Goal: Register for event/course

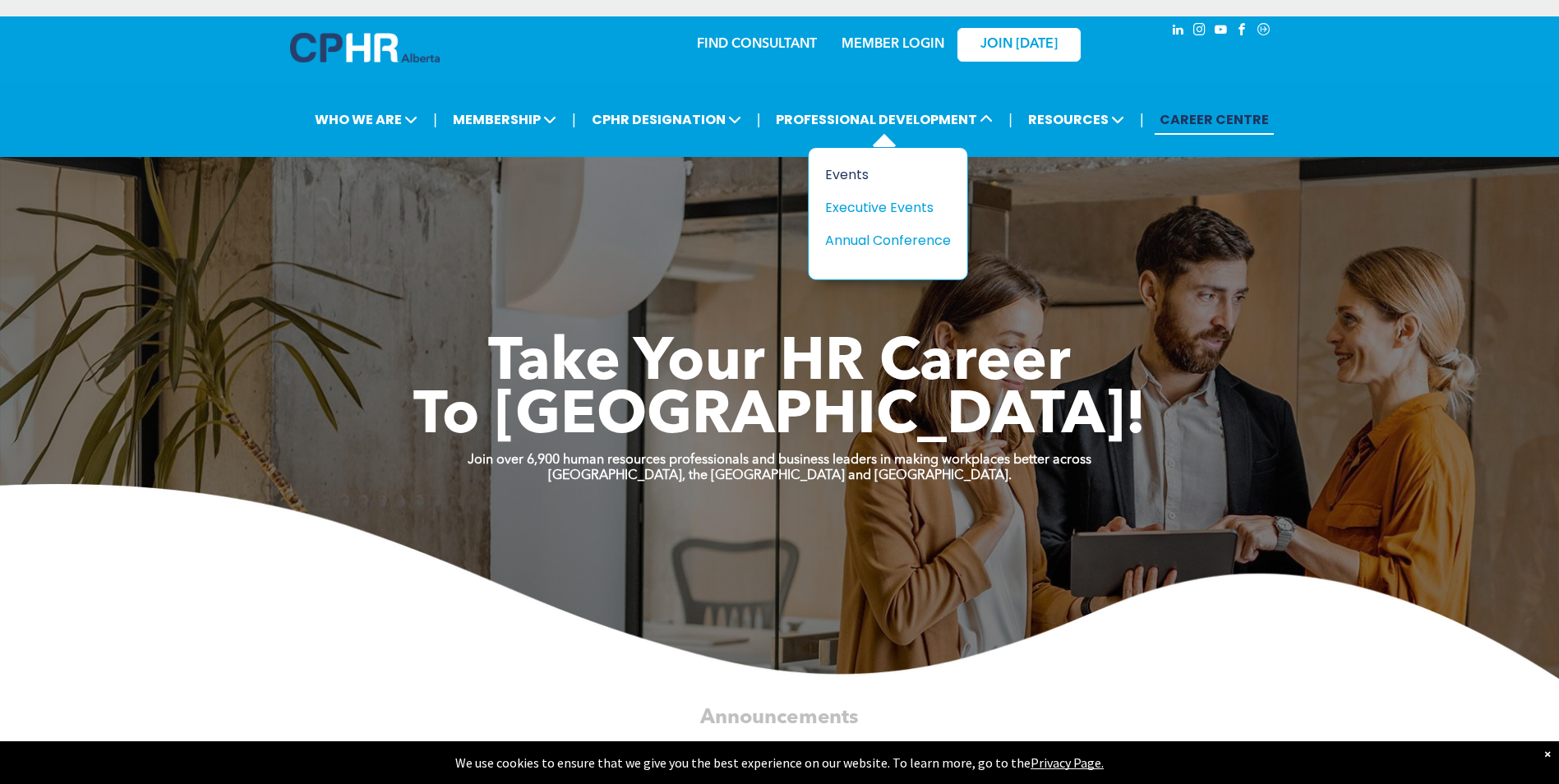
click at [855, 174] on div "Events" at bounding box center [881, 174] width 113 height 21
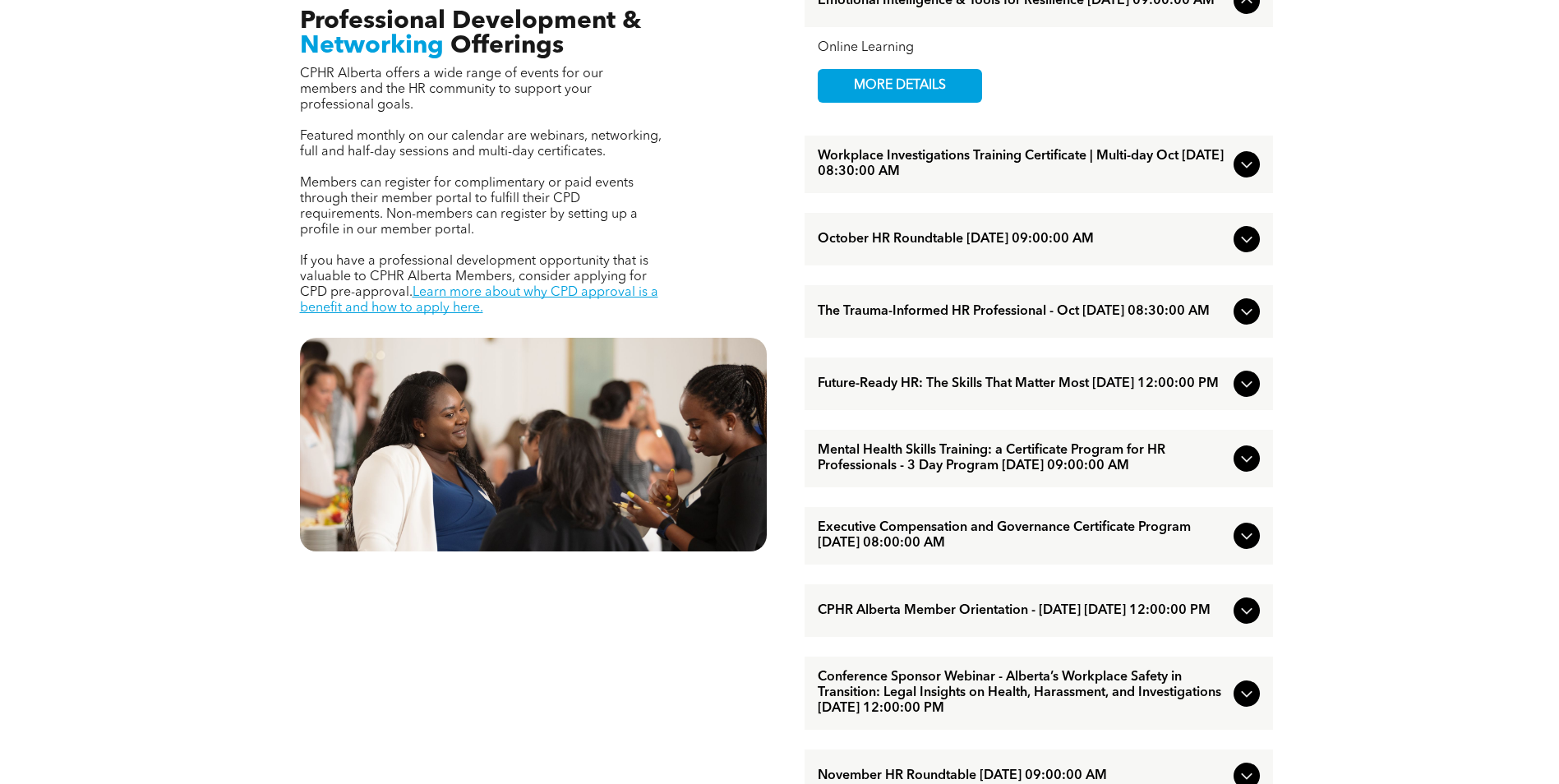
scroll to position [658, 0]
click at [1251, 321] on icon at bounding box center [1247, 311] width 20 height 20
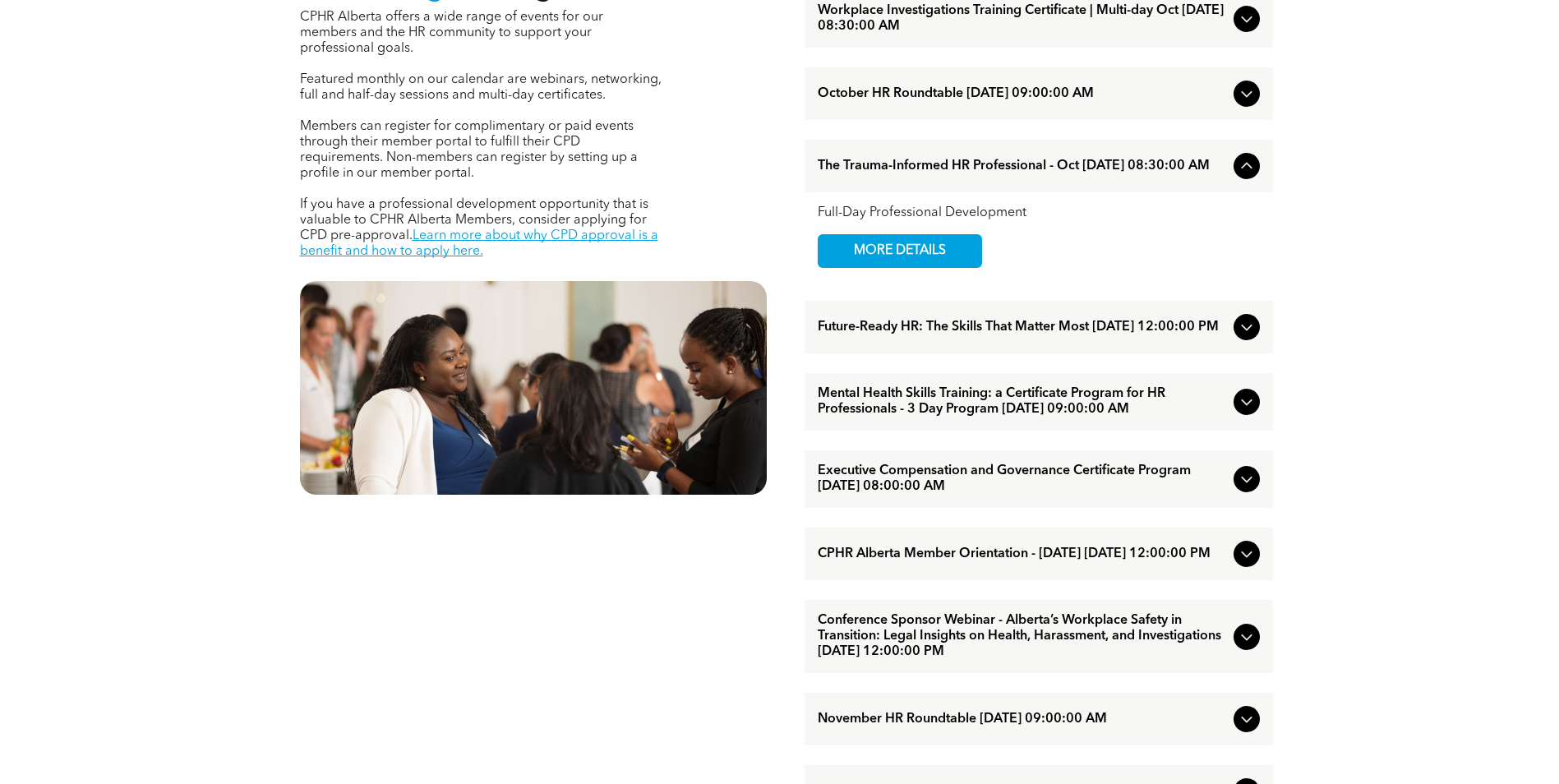
scroll to position [739, 0]
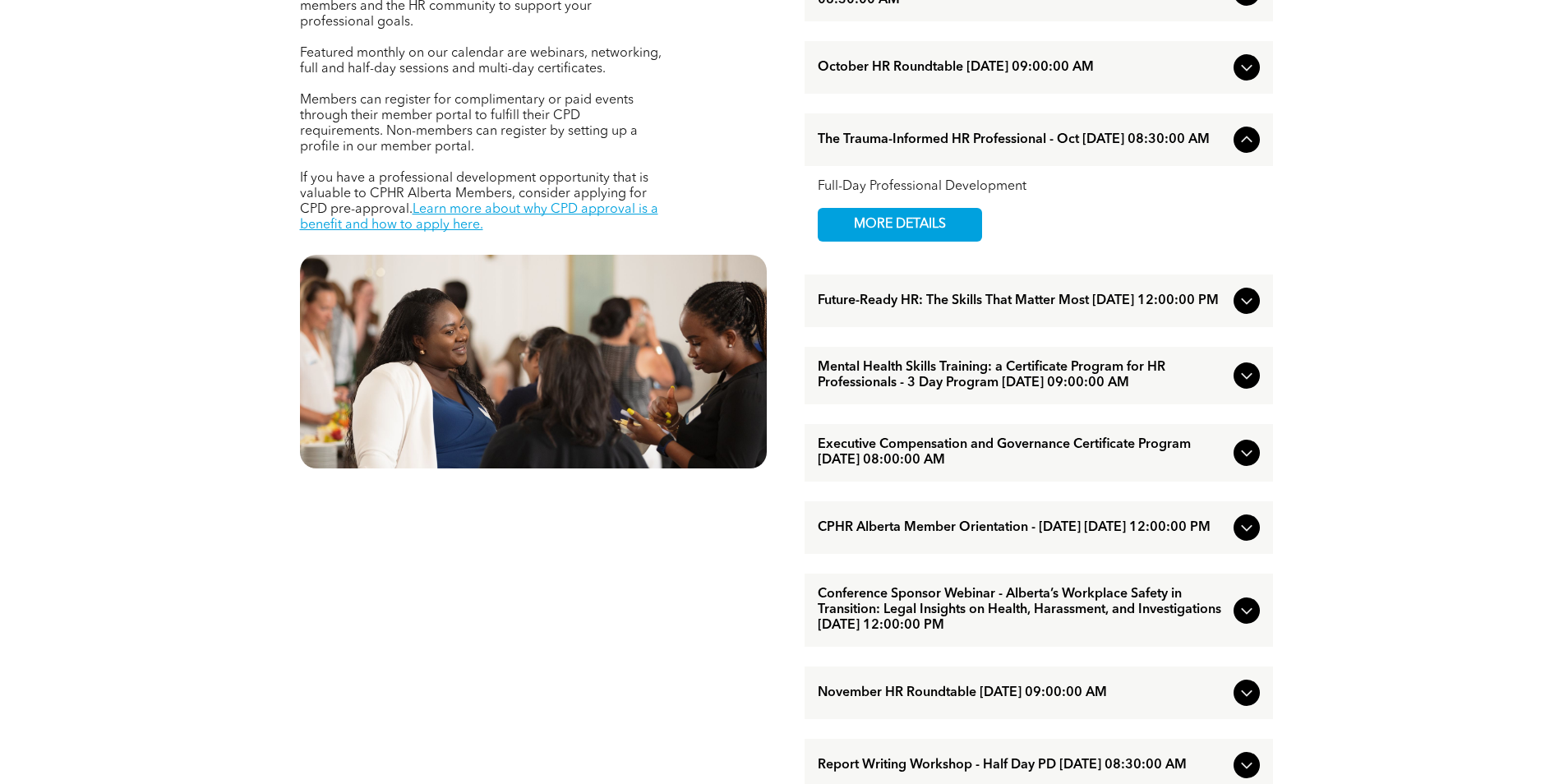
click at [1253, 306] on icon at bounding box center [1247, 301] width 20 height 20
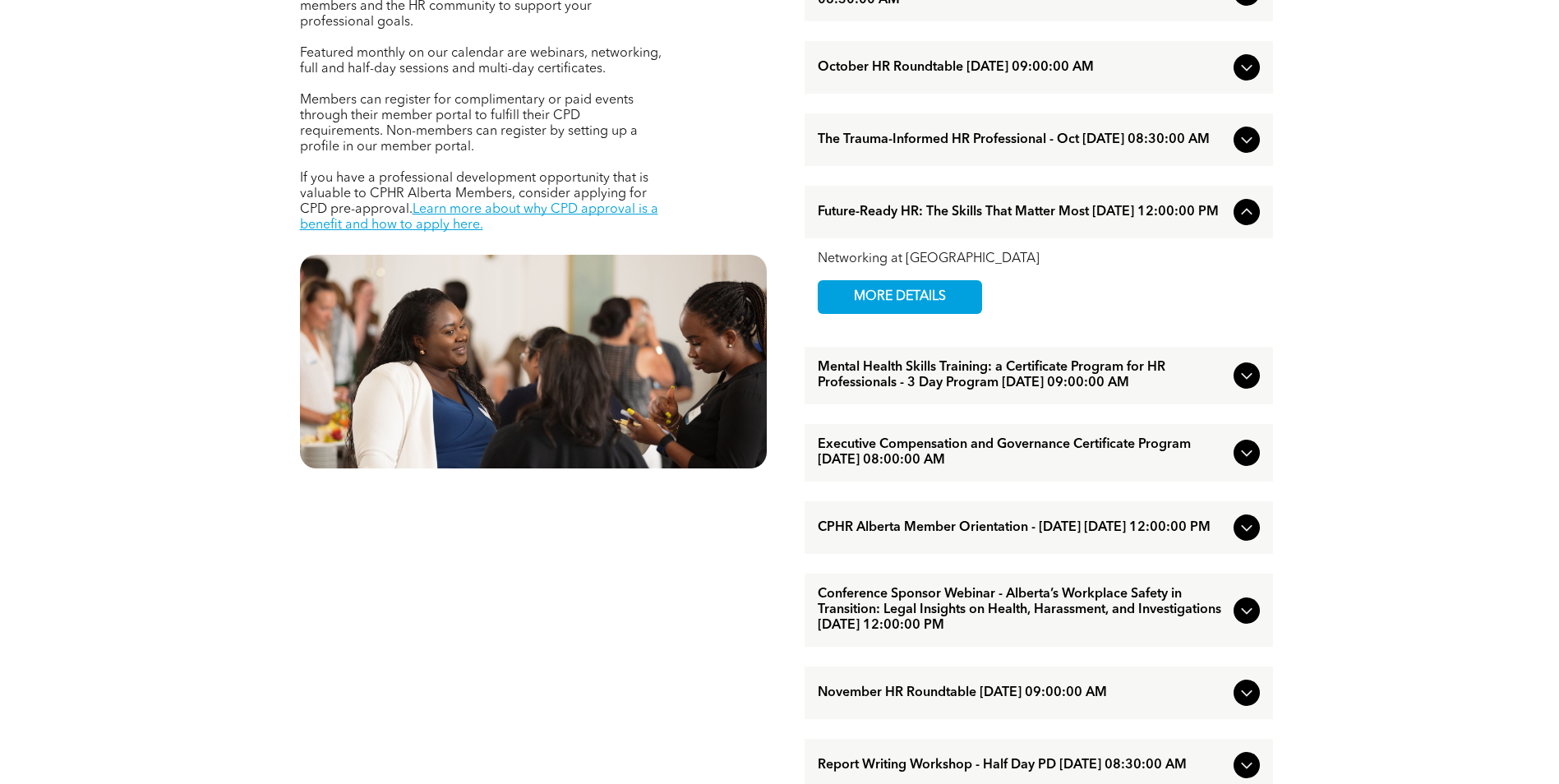
scroll to position [821, 0]
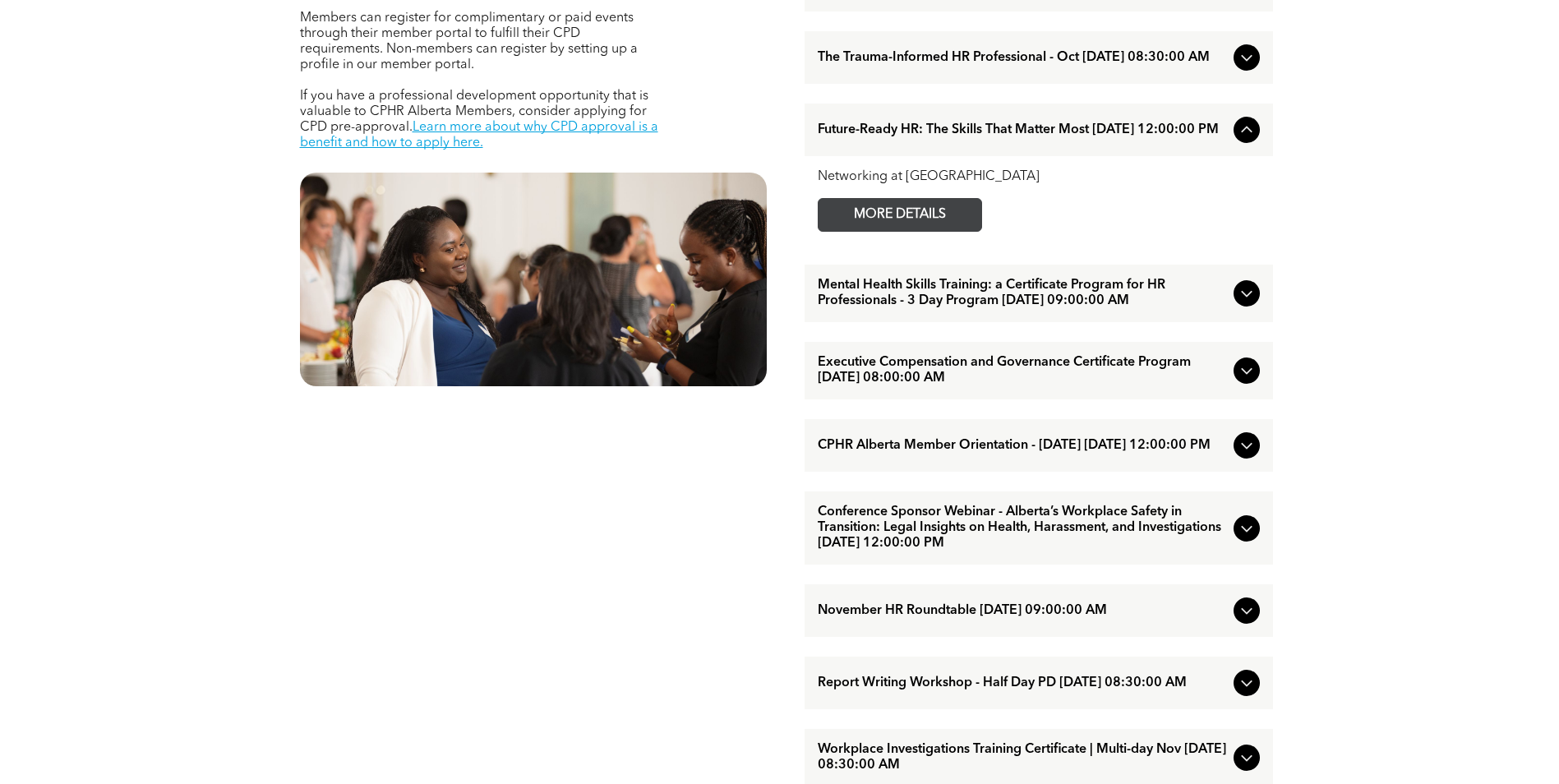
click at [894, 230] on span "MORE DETAILS" at bounding box center [899, 215] width 130 height 32
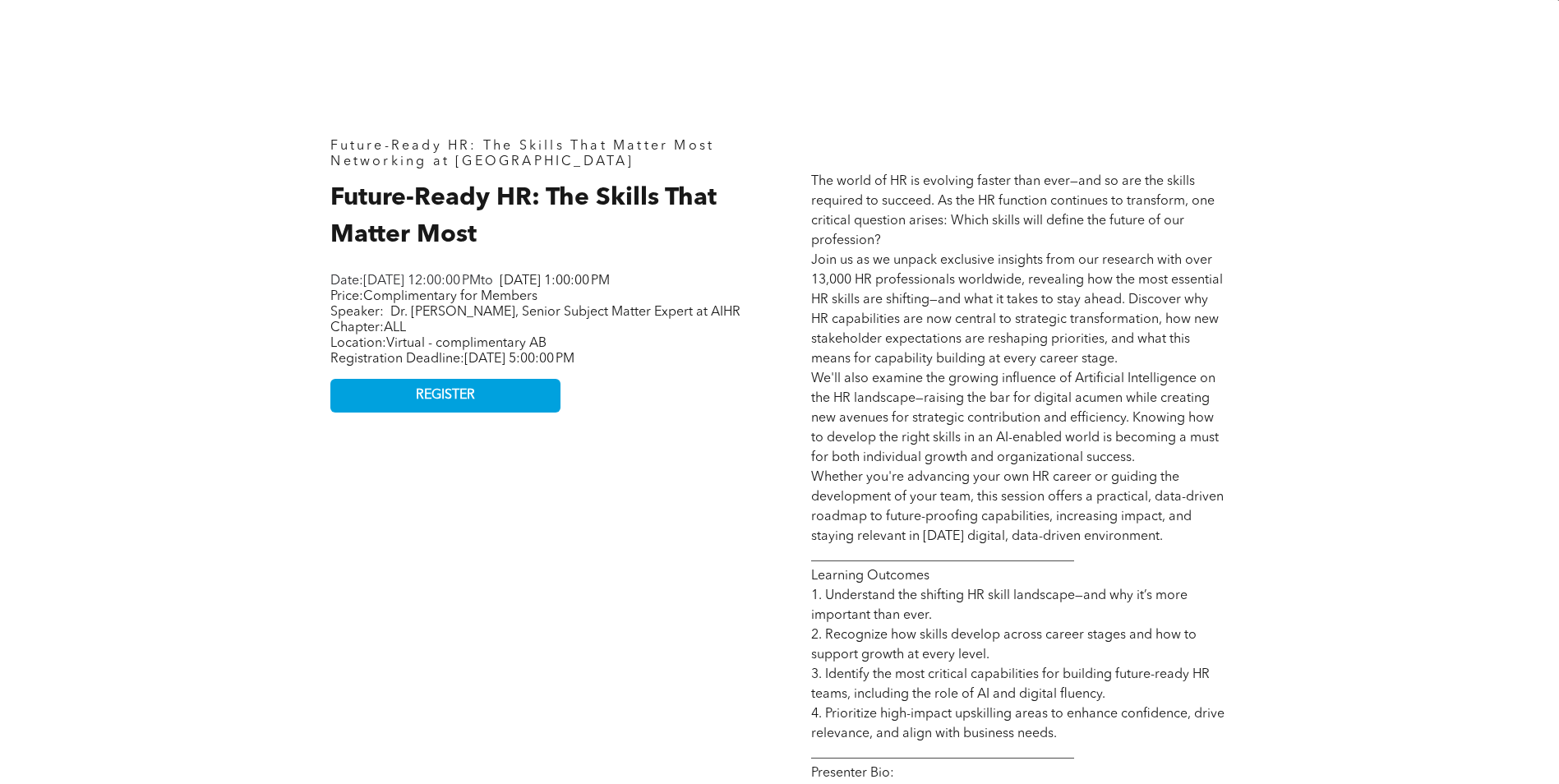
scroll to position [658, 0]
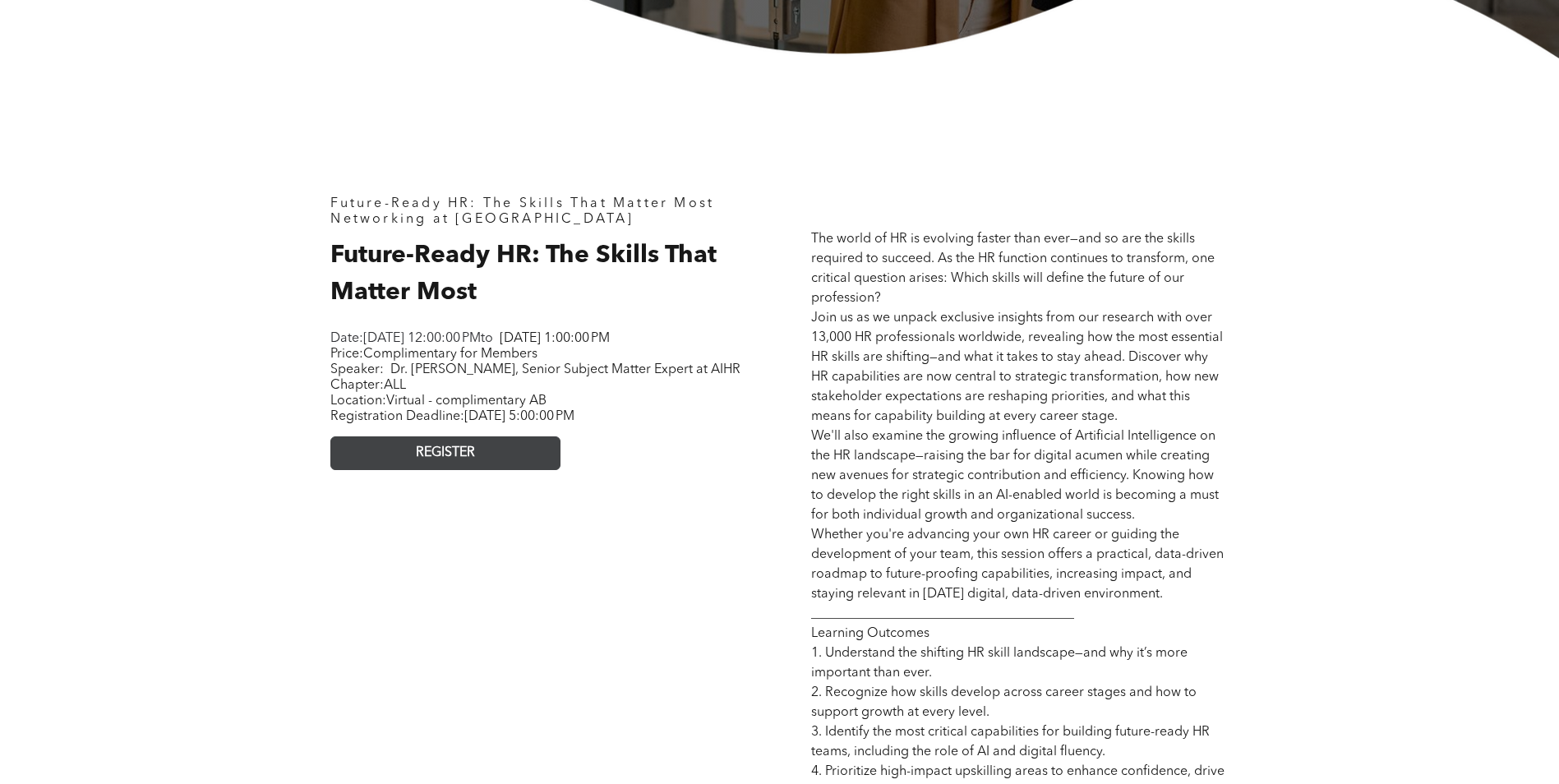
click at [440, 461] on span "REGISTER" at bounding box center [446, 453] width 60 height 16
